Goal: Navigation & Orientation: Find specific page/section

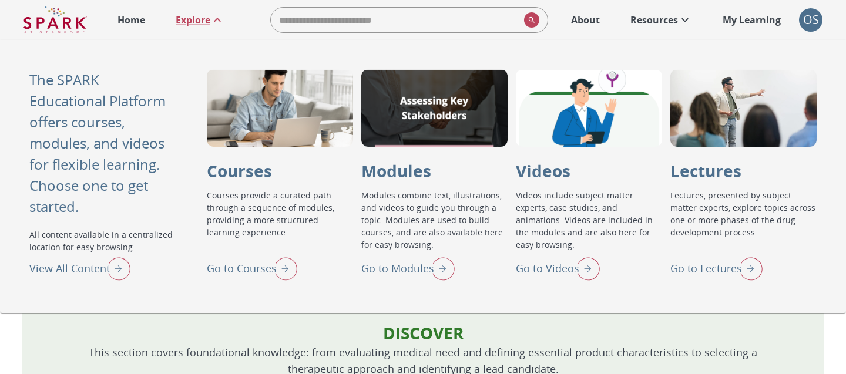
scroll to position [14, 0]
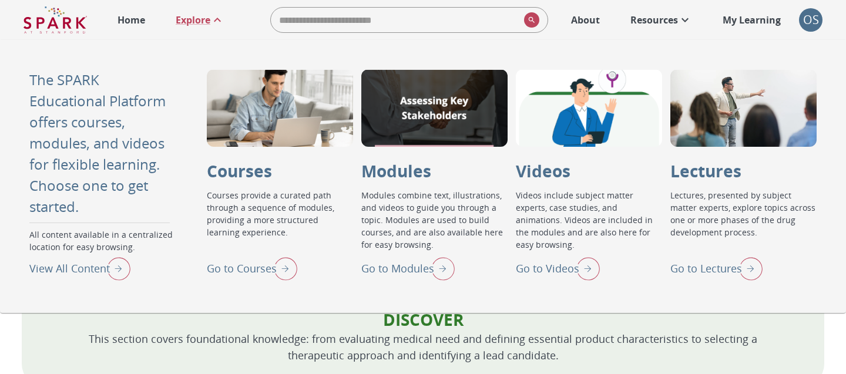
click at [133, 18] on p "Home" at bounding box center [132, 20] width 28 height 14
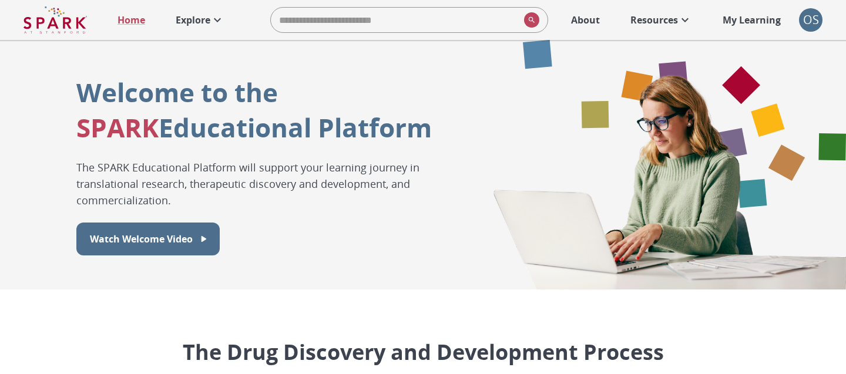
click at [196, 17] on p "Explore" at bounding box center [193, 20] width 35 height 14
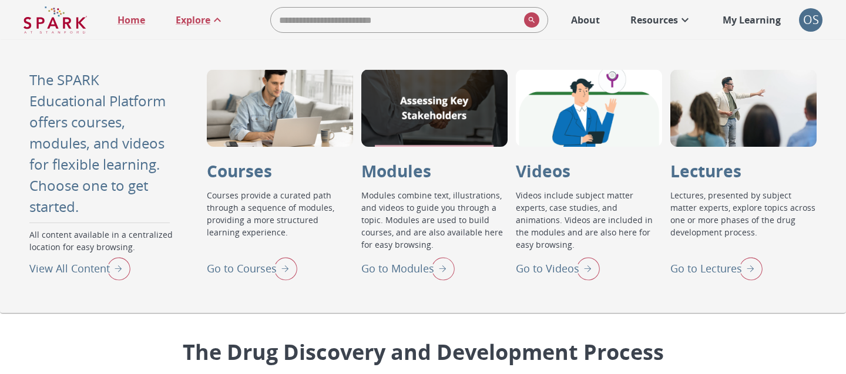
click at [424, 269] on p "Go to Modules" at bounding box center [397, 269] width 73 height 16
